Goal: Information Seeking & Learning: Learn about a topic

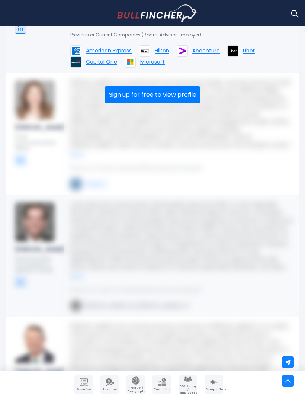
scroll to position [1289, 0]
click at [186, 104] on button "Sign up for free to view profile" at bounding box center [153, 95] width 96 height 17
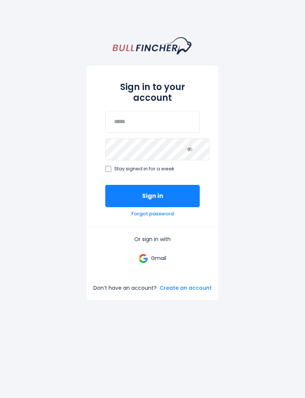
click at [165, 256] on p "Gmail" at bounding box center [158, 258] width 15 height 7
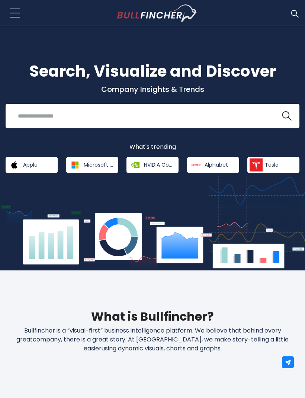
click at [211, 114] on input "search" at bounding box center [142, 116] width 259 height 14
type input "****"
click at [287, 116] on button at bounding box center [287, 116] width 10 height 10
click at [285, 116] on img "search icon" at bounding box center [287, 116] width 10 height 10
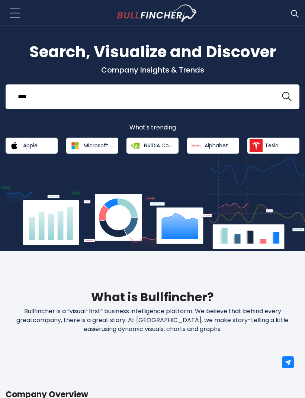
scroll to position [21, 0]
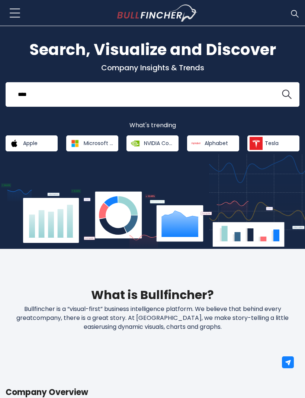
click at [226, 101] on input "****" at bounding box center [142, 94] width 259 height 14
click at [287, 94] on button at bounding box center [287, 95] width 10 height 10
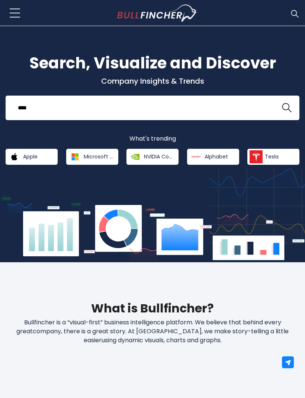
scroll to position [0, 0]
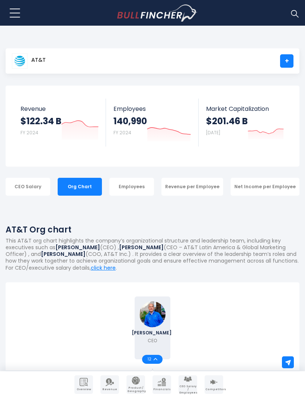
click at [96, 183] on div "Org Chart" at bounding box center [80, 187] width 45 height 18
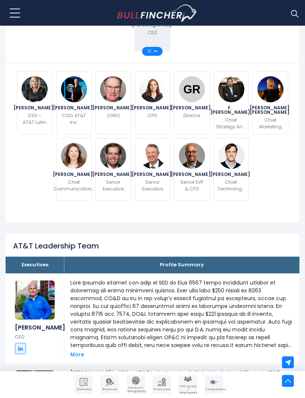
click at [271, 101] on img at bounding box center [270, 89] width 26 height 26
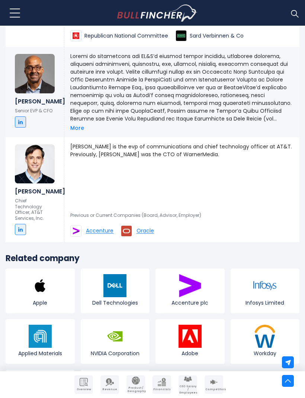
scroll to position [1650, 0]
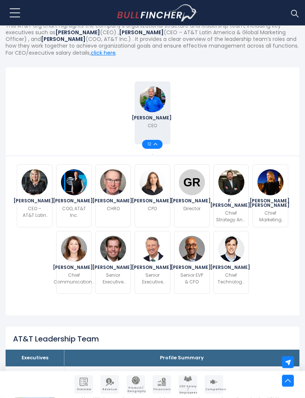
scroll to position [219, 0]
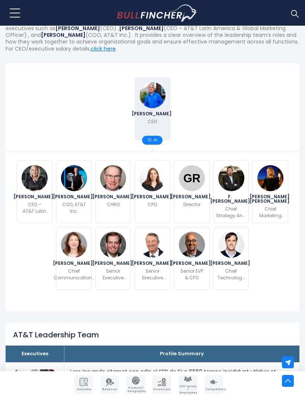
click at [80, 185] on img at bounding box center [74, 178] width 26 height 26
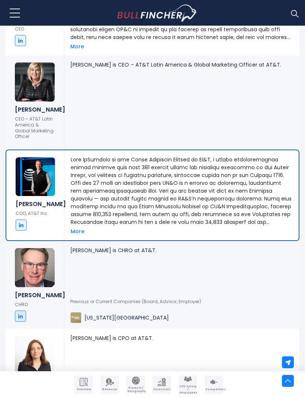
click at [90, 240] on div "More" at bounding box center [182, 195] width 234 height 90
click at [83, 235] on link "More" at bounding box center [78, 231] width 14 height 7
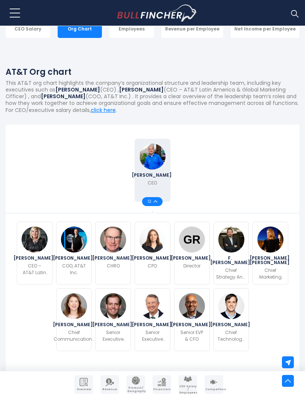
scroll to position [156, 0]
